Goal: Task Accomplishment & Management: Complete application form

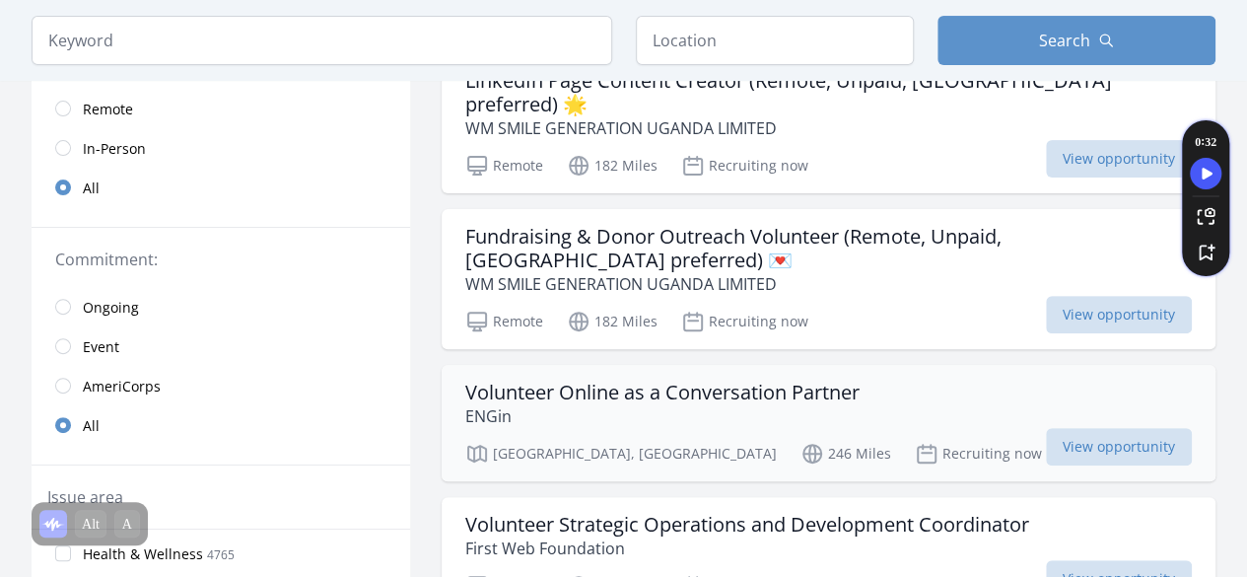
scroll to position [296, 0]
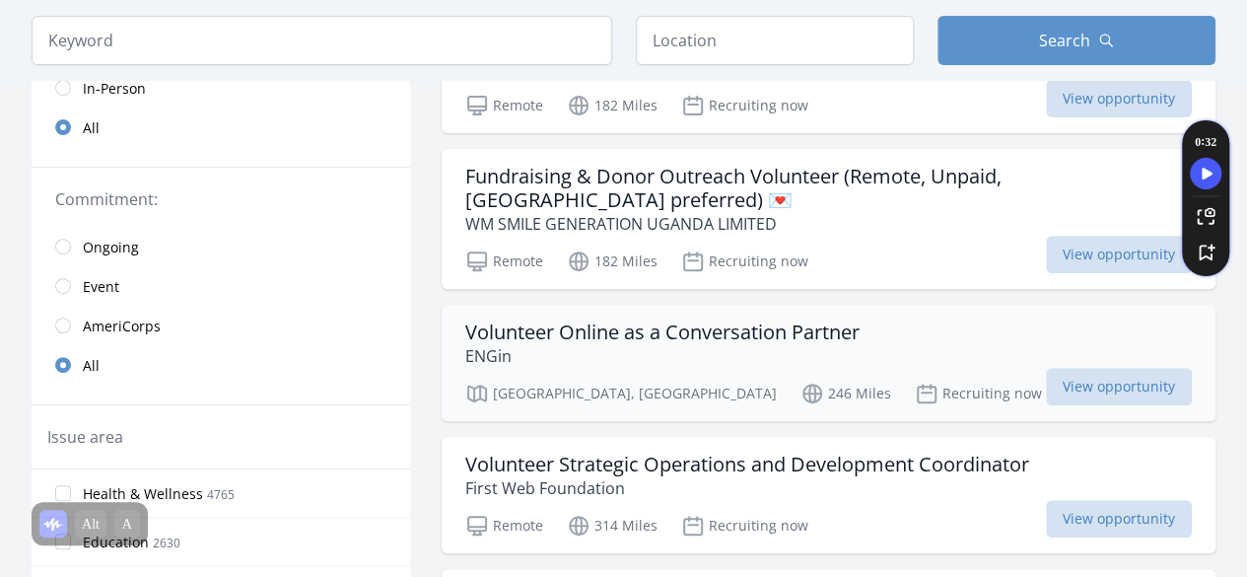
click at [615, 320] on h3 "Volunteer Online as a Conversation Partner" at bounding box center [662, 332] width 394 height 24
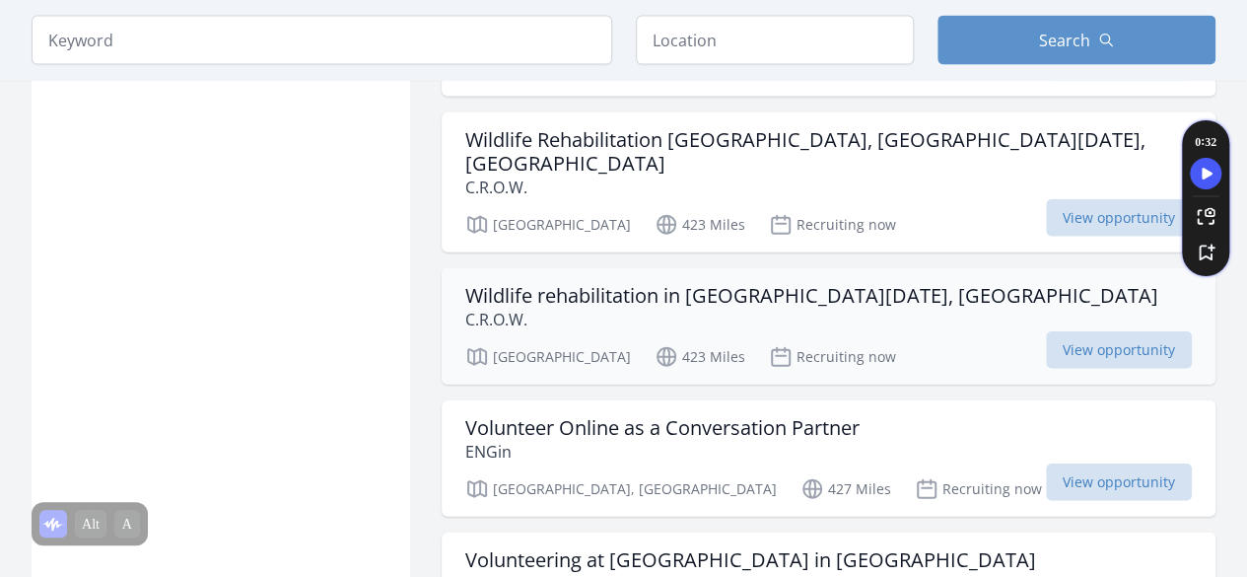
scroll to position [2267, 0]
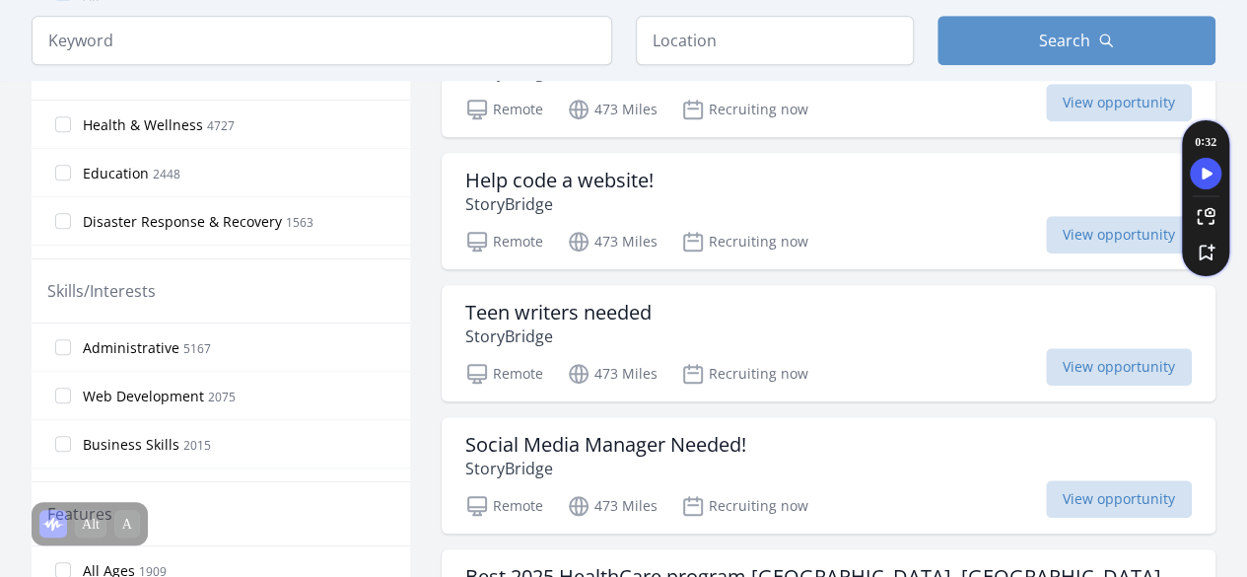
scroll to position [690, 0]
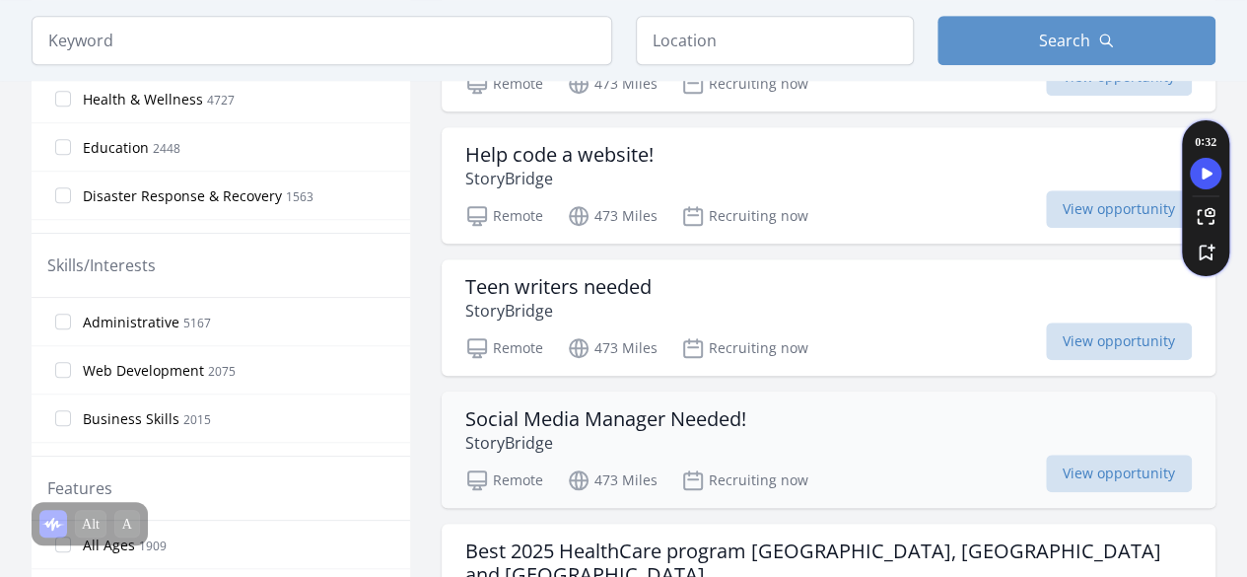
click at [542, 410] on h3 "Social Media Manager Needed!" at bounding box center [605, 419] width 281 height 24
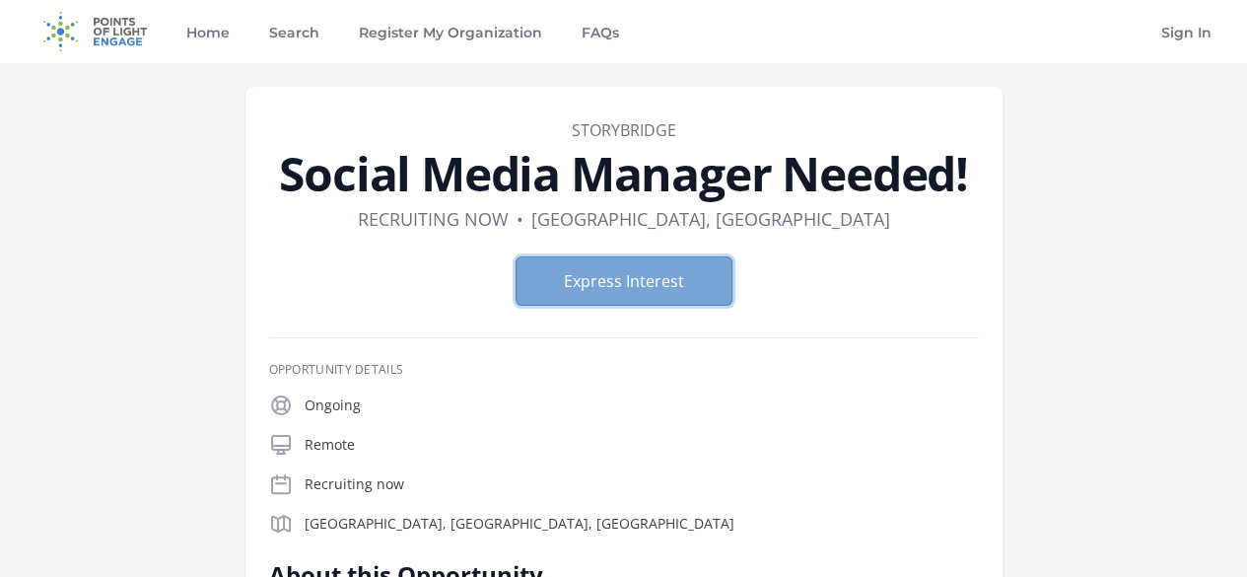
click at [637, 297] on button "Express Interest" at bounding box center [623, 280] width 217 height 49
